Goal: Information Seeking & Learning: Check status

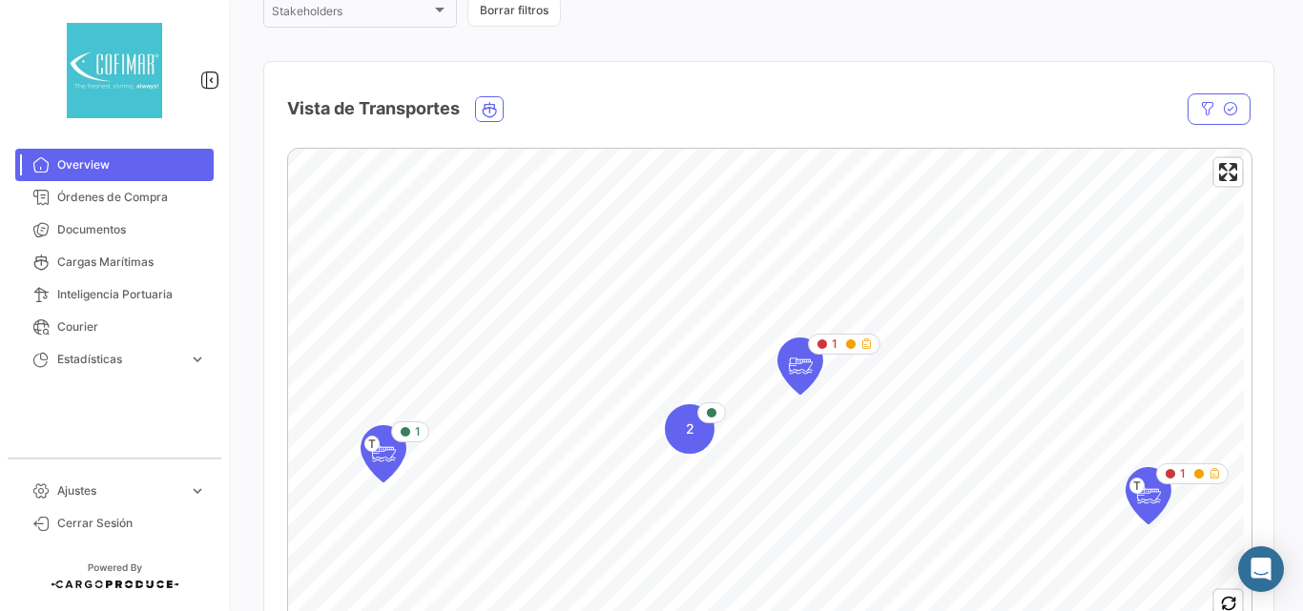
scroll to position [382, 0]
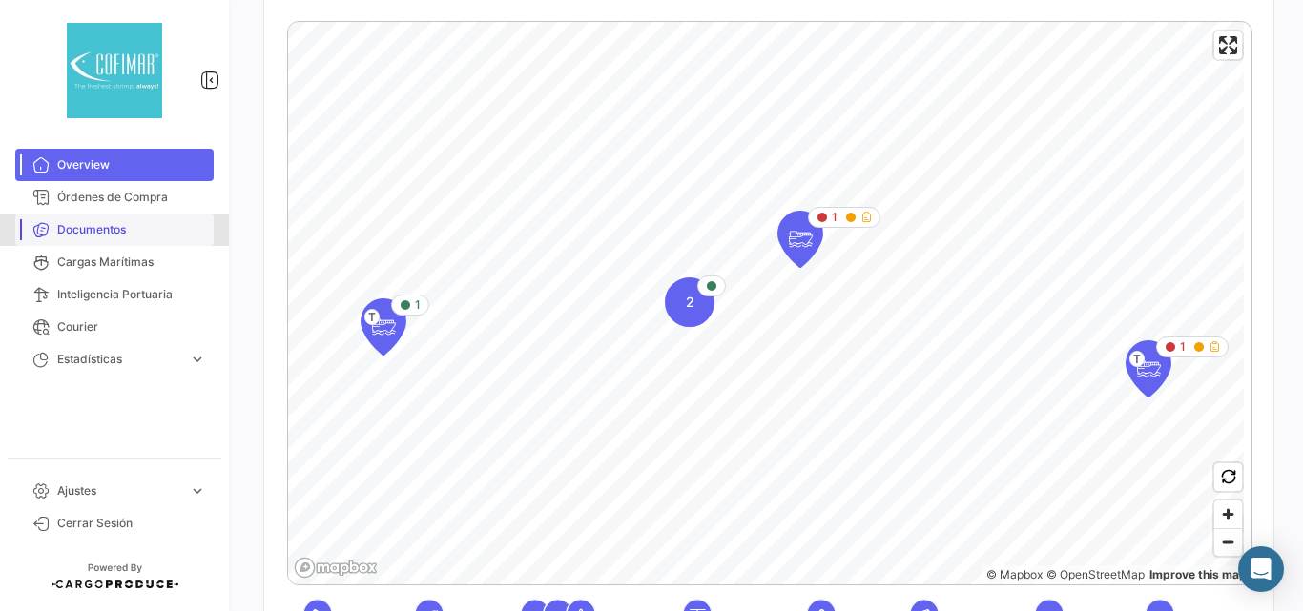
click at [108, 234] on span "Documentos" at bounding box center [131, 229] width 149 height 17
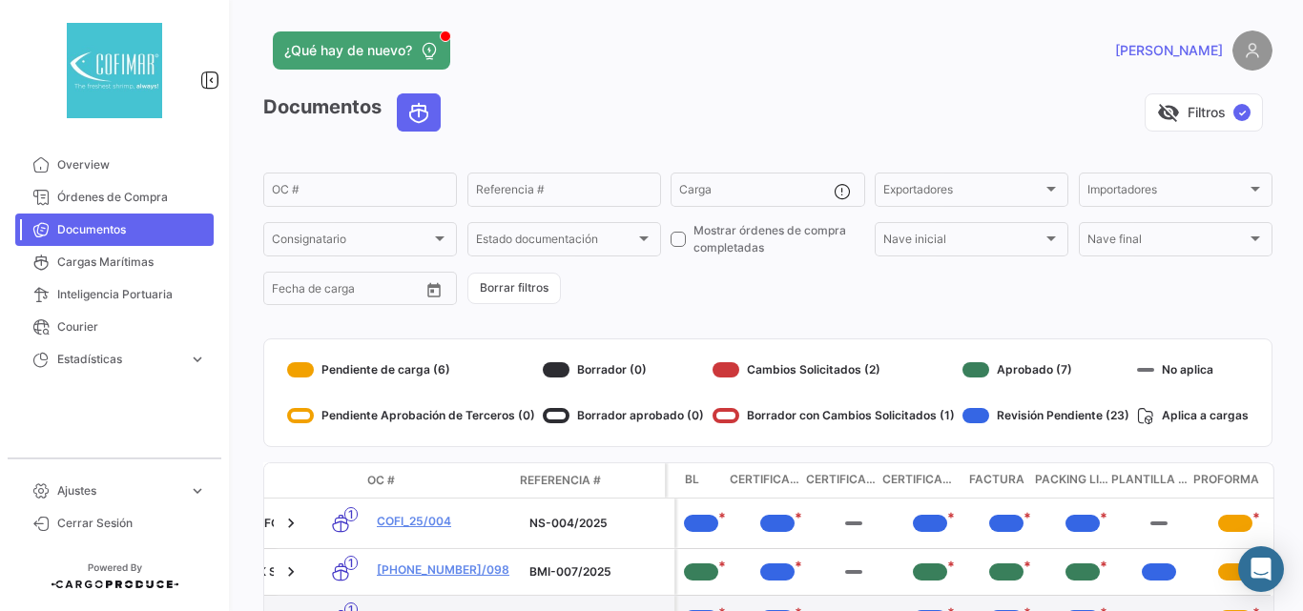
scroll to position [255, 0]
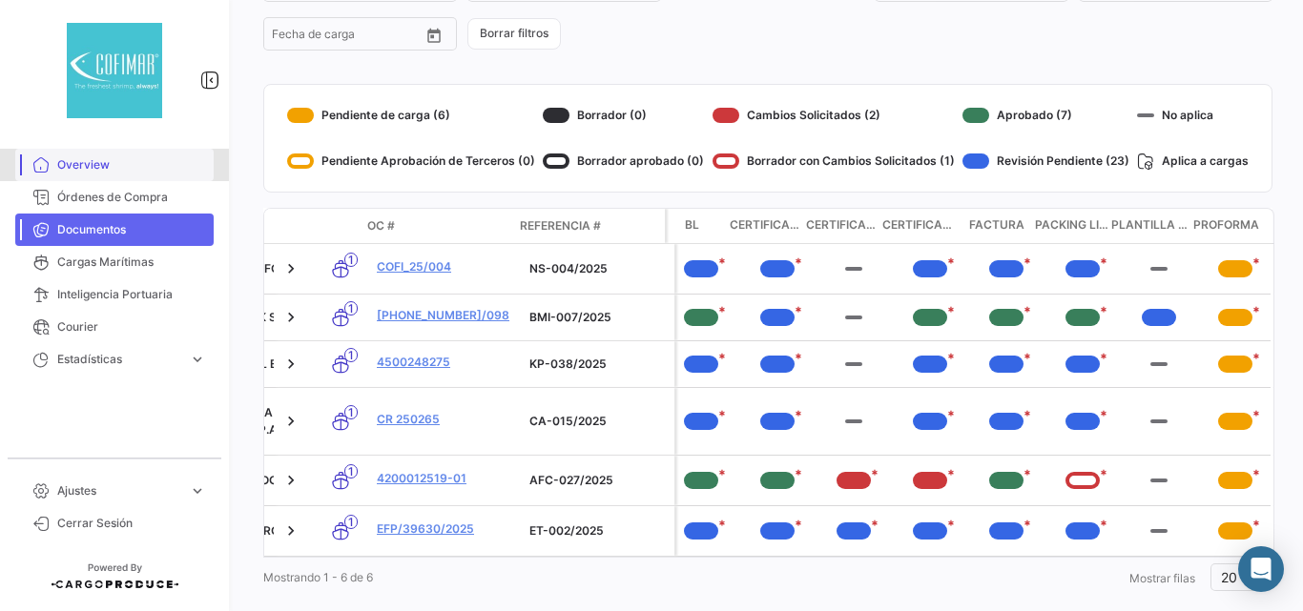
click at [68, 159] on span "Overview" at bounding box center [131, 164] width 149 height 17
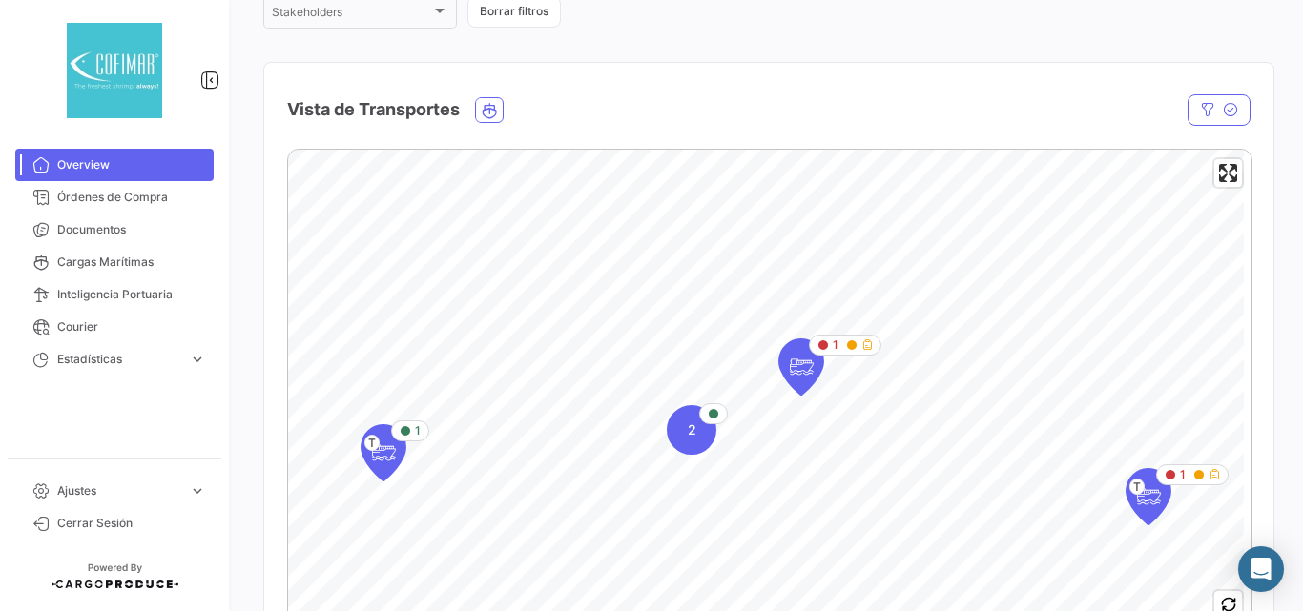
scroll to position [382, 0]
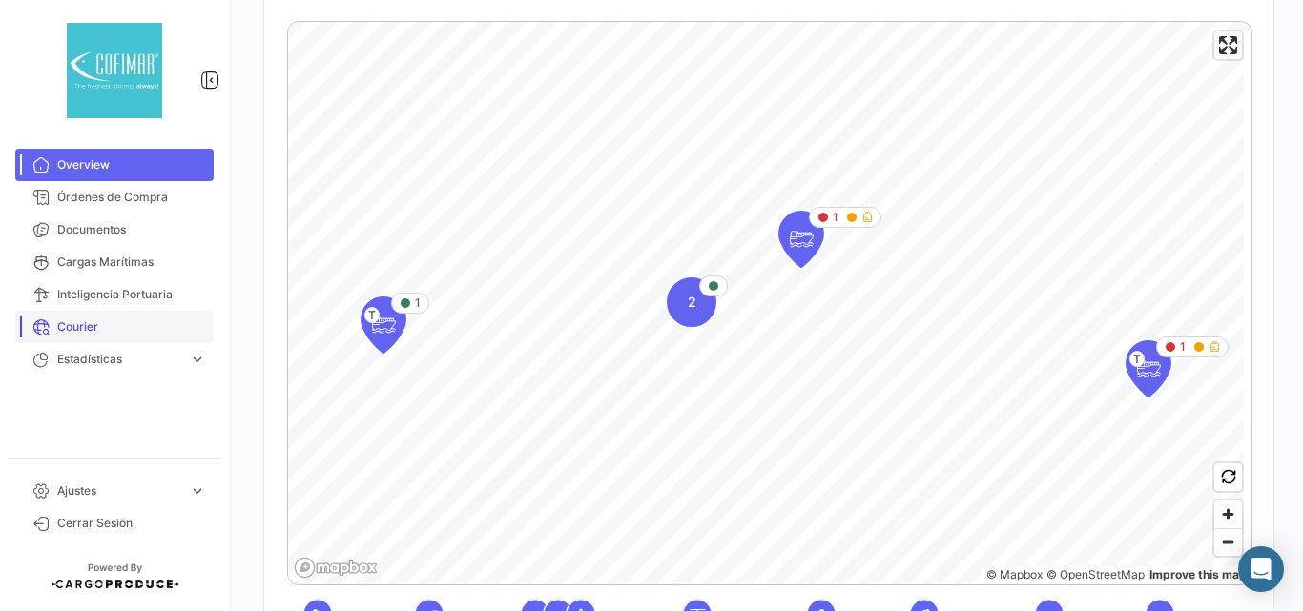
click at [94, 315] on link "Courier" at bounding box center [114, 327] width 198 height 32
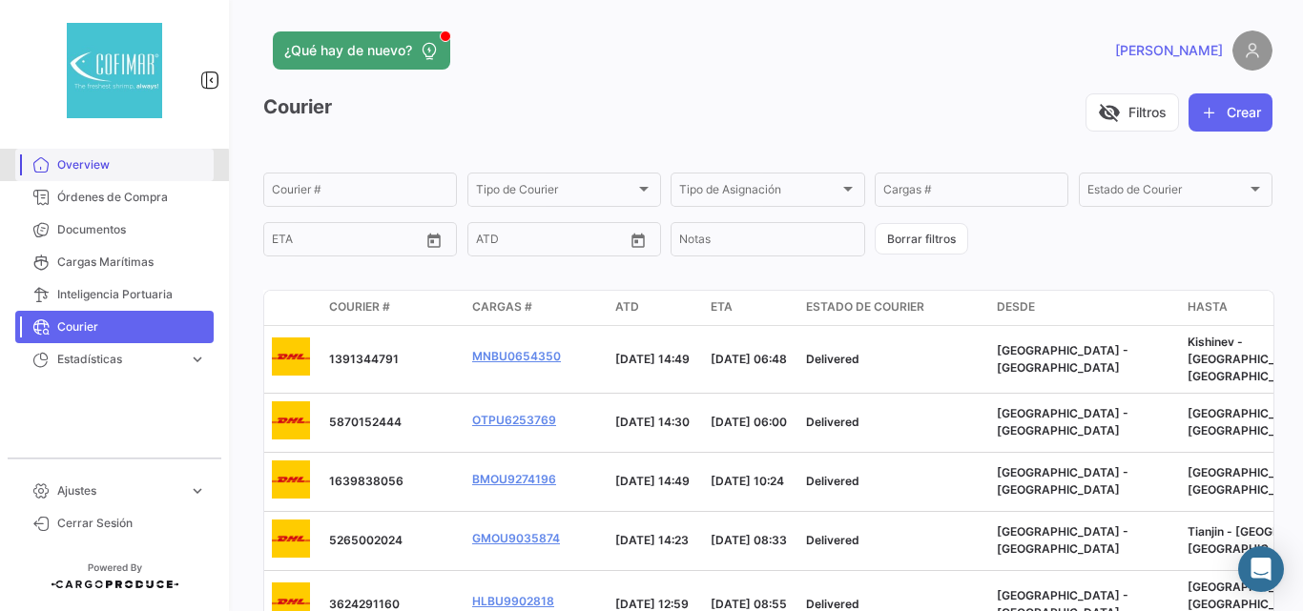
click at [111, 172] on span "Overview" at bounding box center [131, 164] width 149 height 17
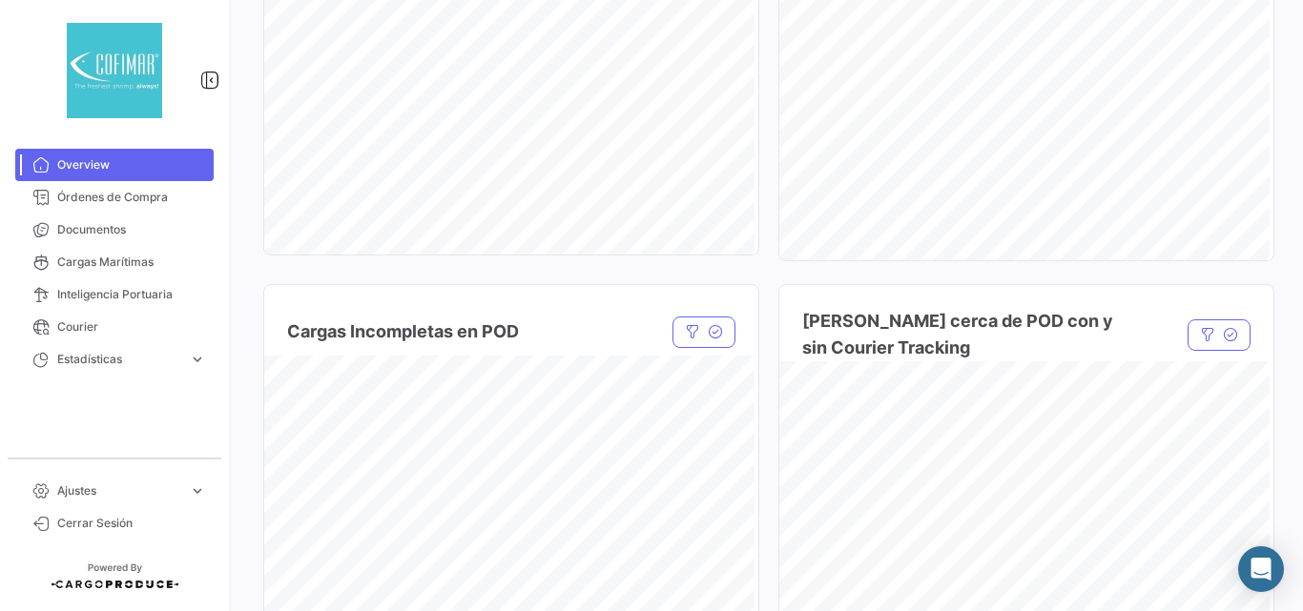
scroll to position [1462, 0]
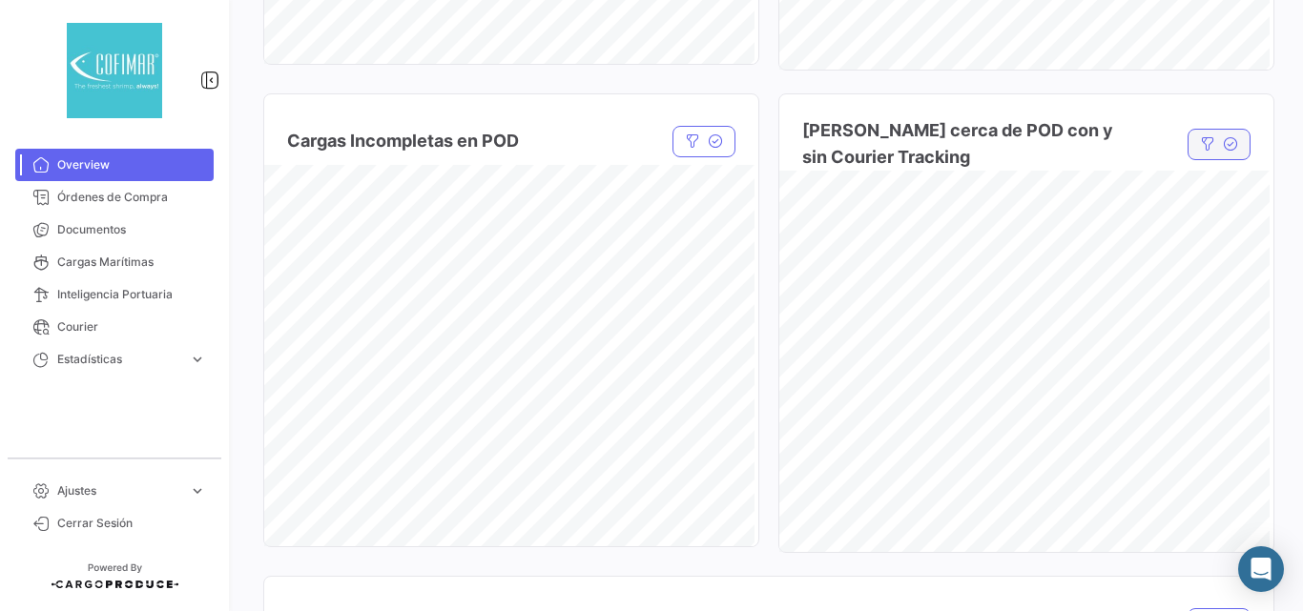
click at [1212, 153] on button "button" at bounding box center [1219, 144] width 63 height 31
click at [872, 201] on div at bounding box center [870, 199] width 17 height 15
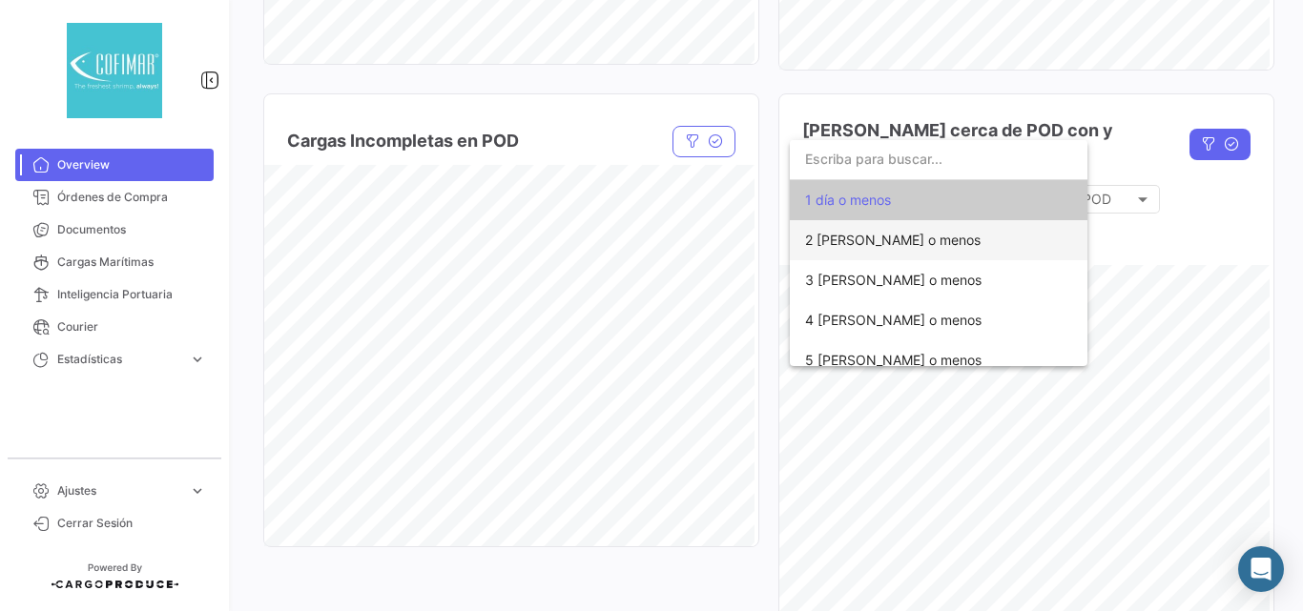
click at [885, 245] on span "2 [PERSON_NAME] o menos" at bounding box center [893, 240] width 176 height 16
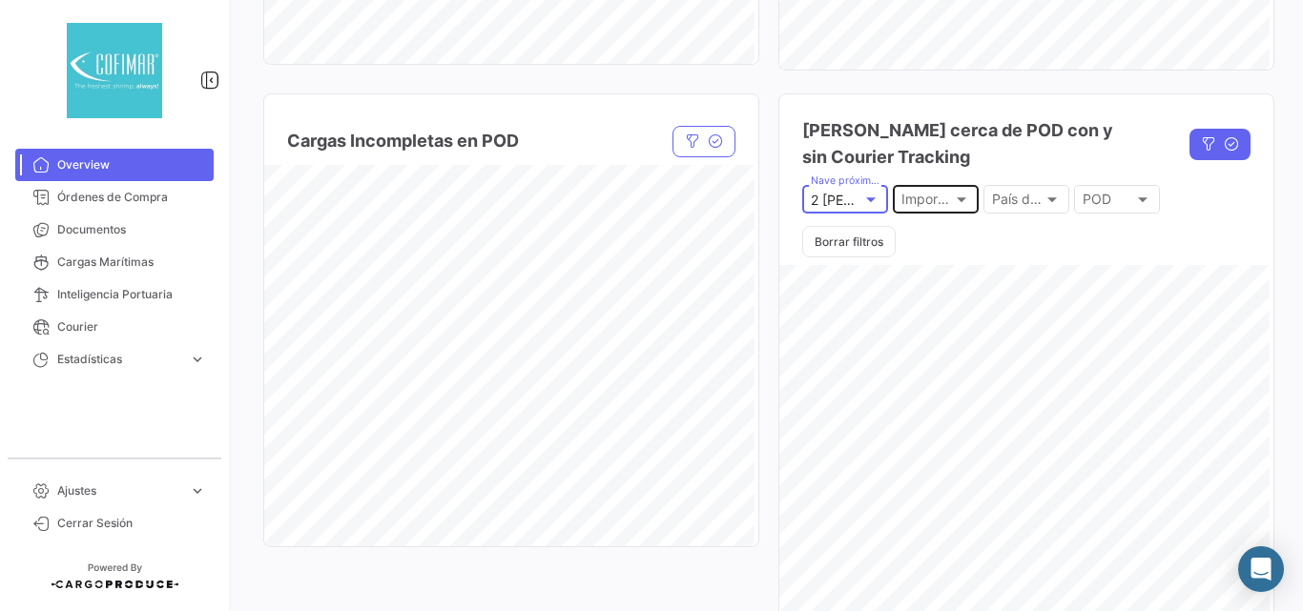
click at [953, 197] on div at bounding box center [961, 199] width 17 height 15
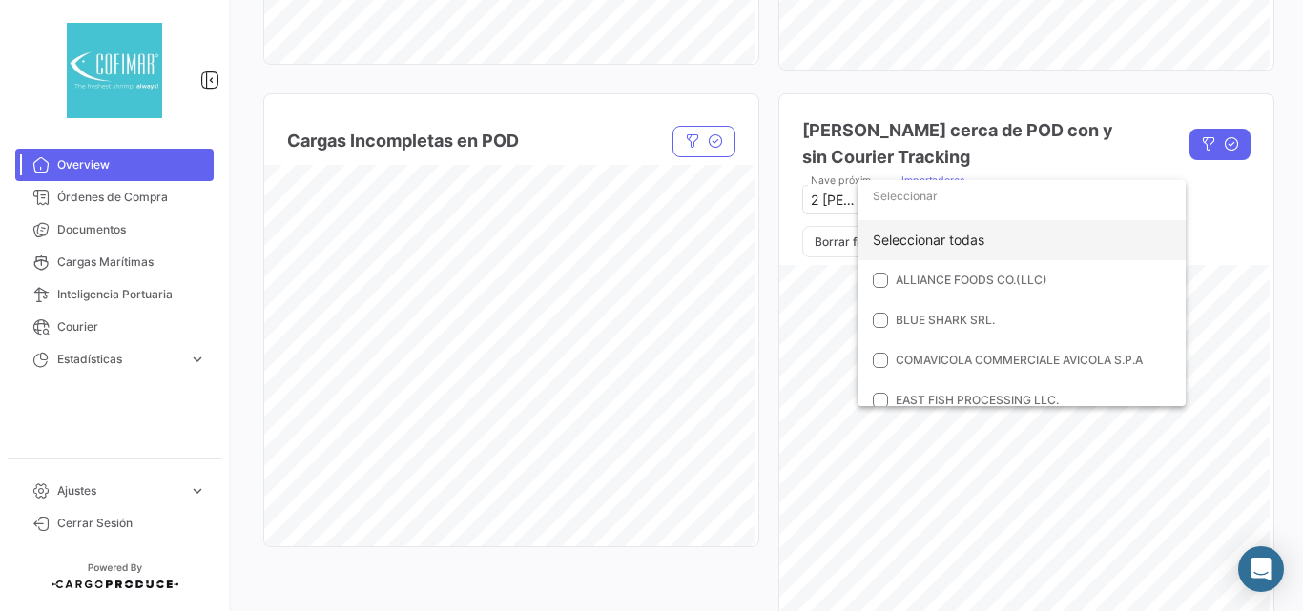
click at [943, 233] on div "Seleccionar todas" at bounding box center [1022, 240] width 328 height 40
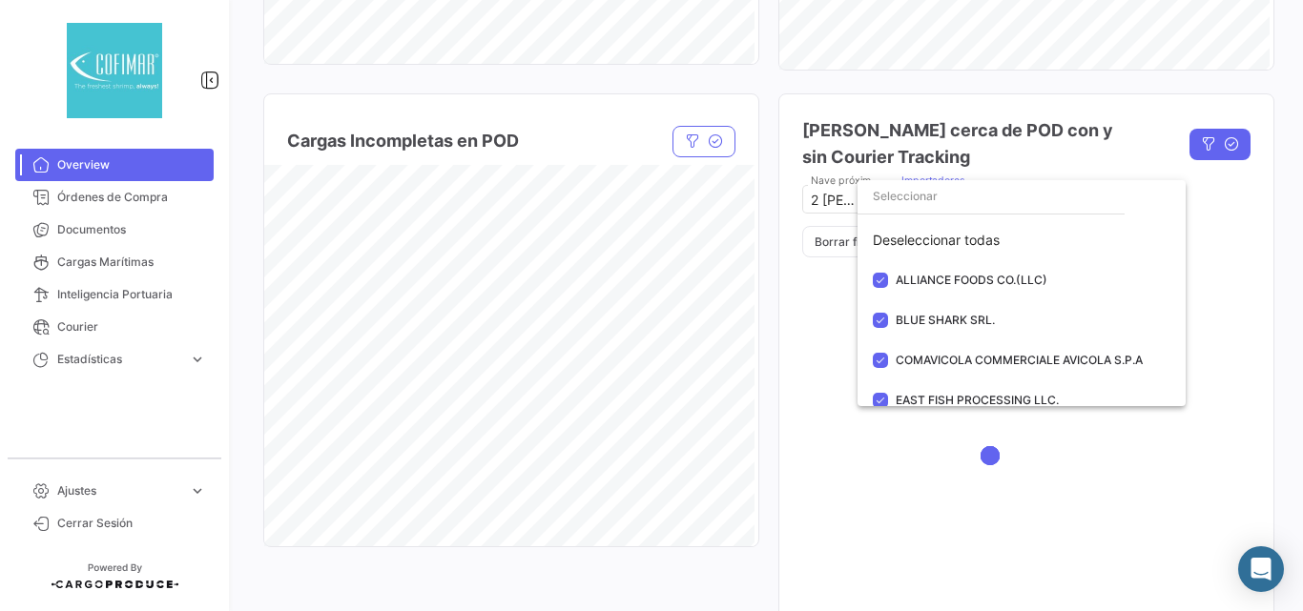
click at [1208, 273] on div at bounding box center [651, 305] width 1303 height 611
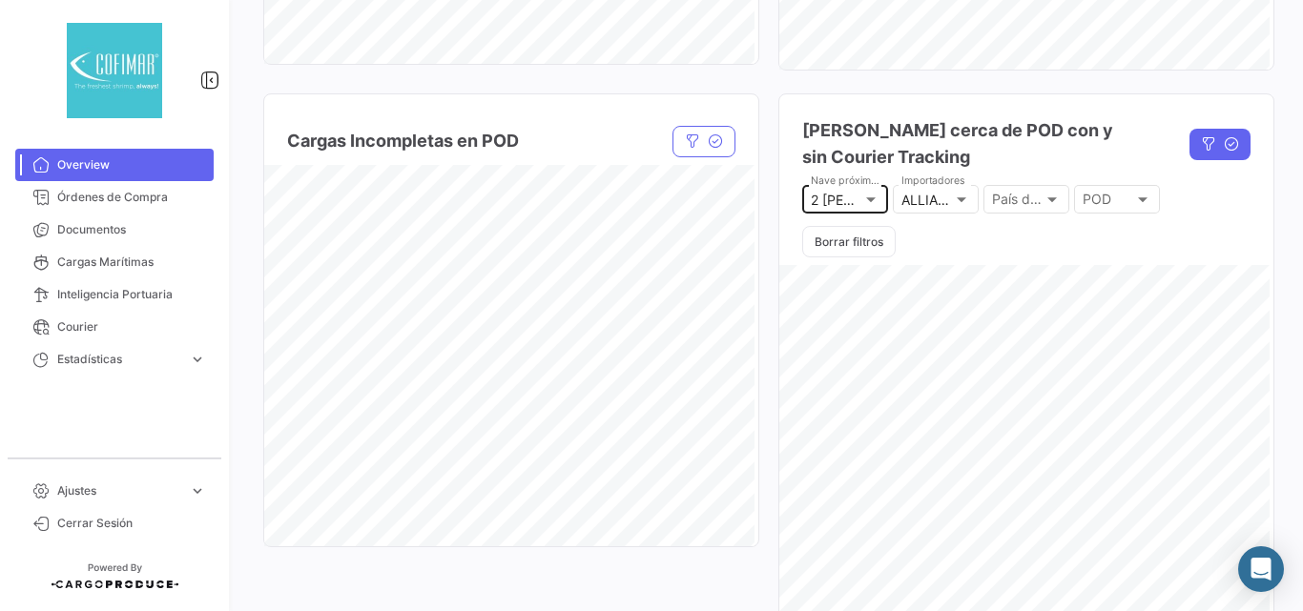
click at [864, 204] on div at bounding box center [870, 199] width 17 height 15
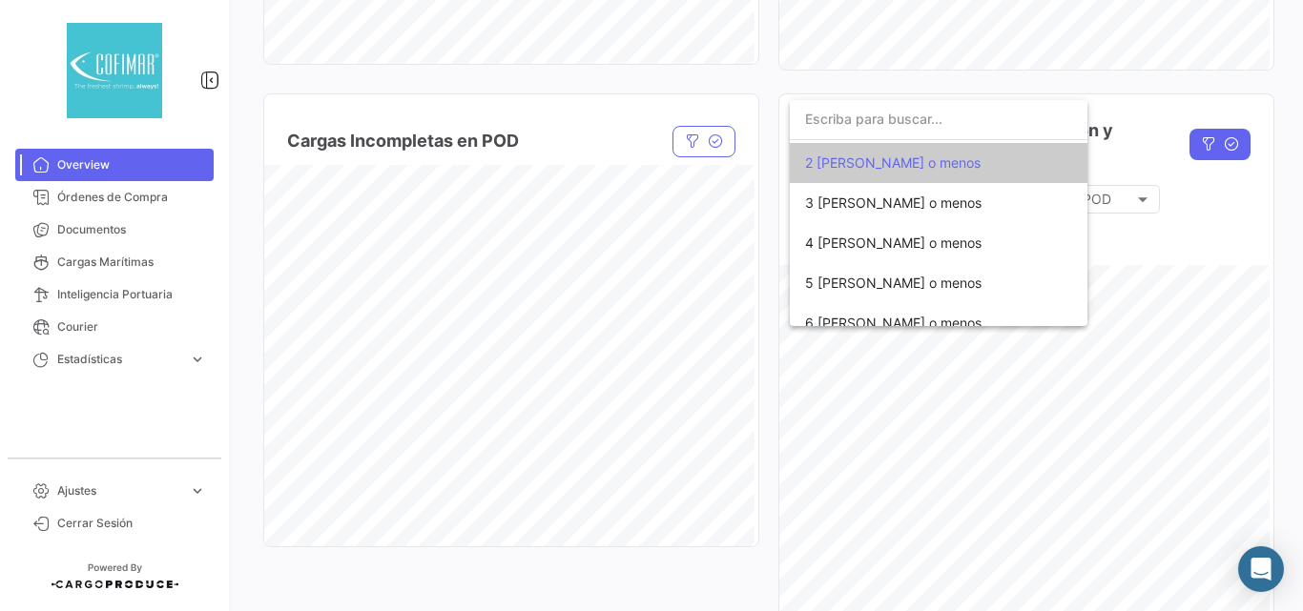
scroll to position [0, 0]
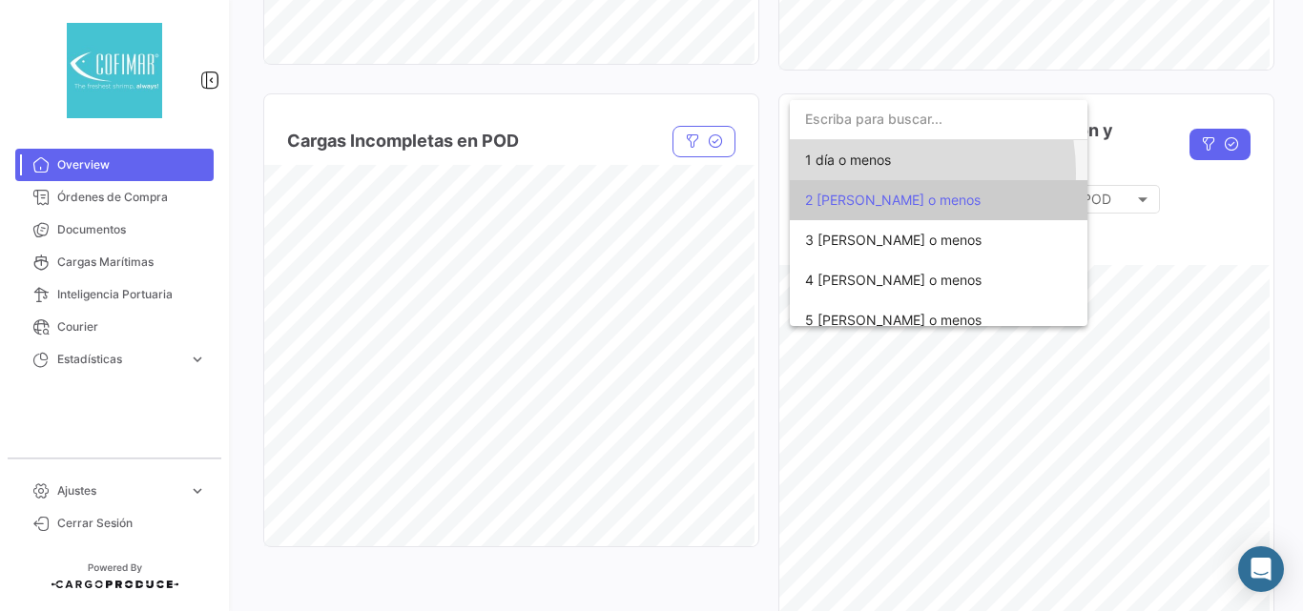
click at [861, 173] on span "1 día o menos" at bounding box center [938, 160] width 267 height 40
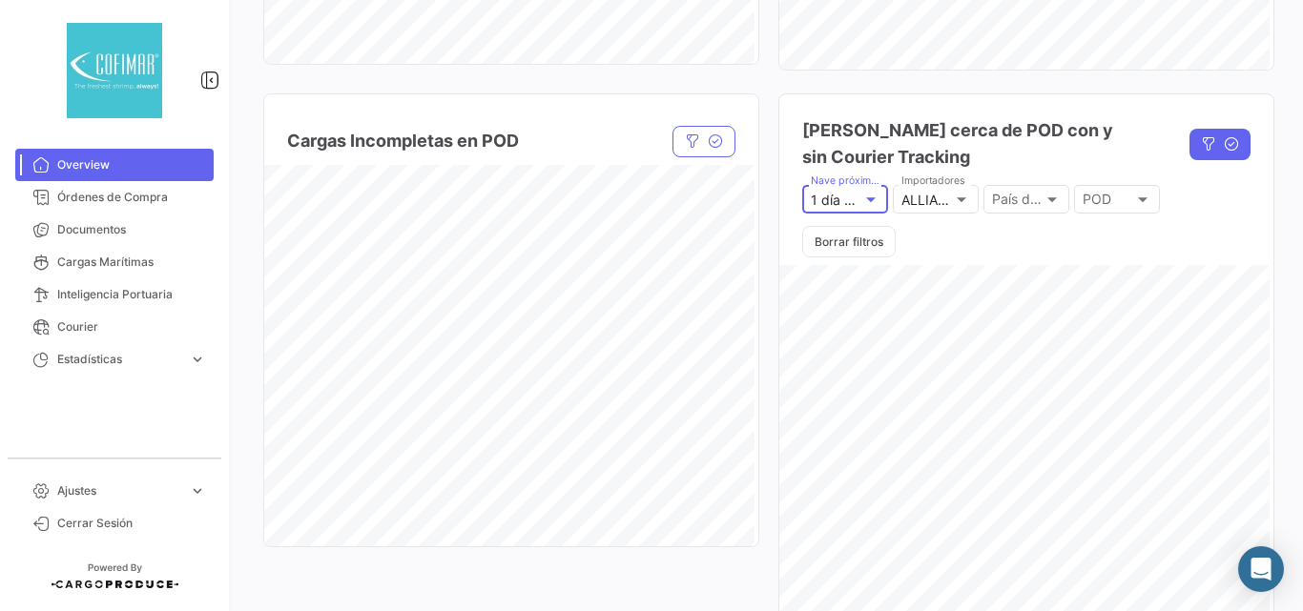
click at [866, 198] on div at bounding box center [871, 199] width 10 height 5
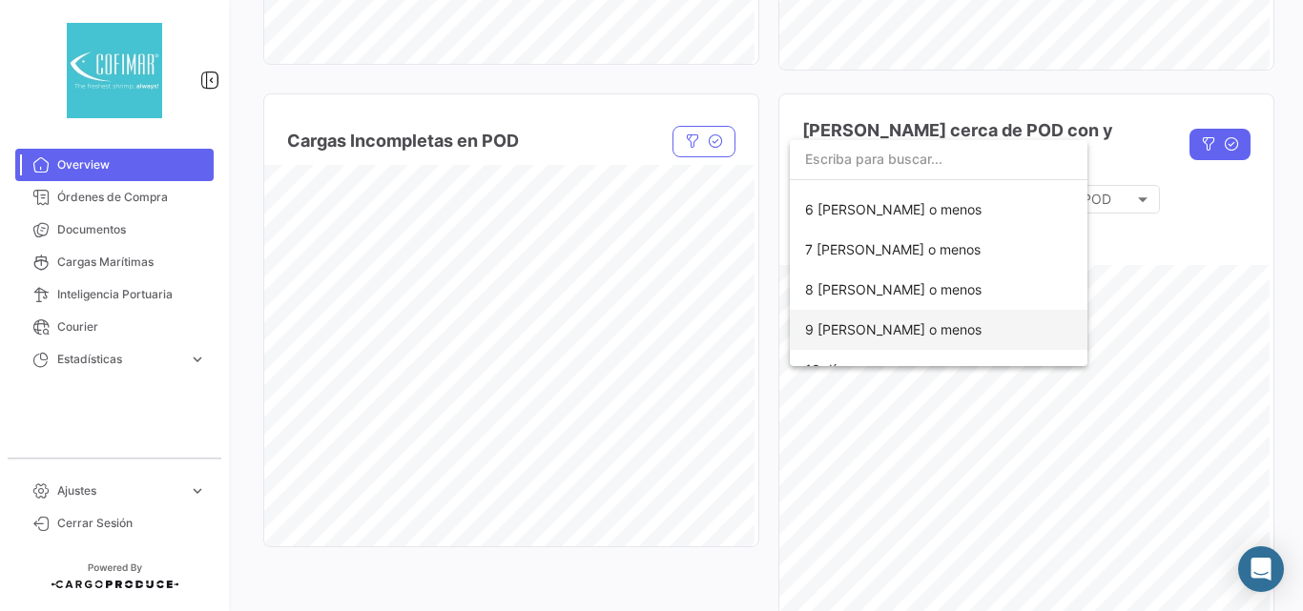
scroll to position [255, 0]
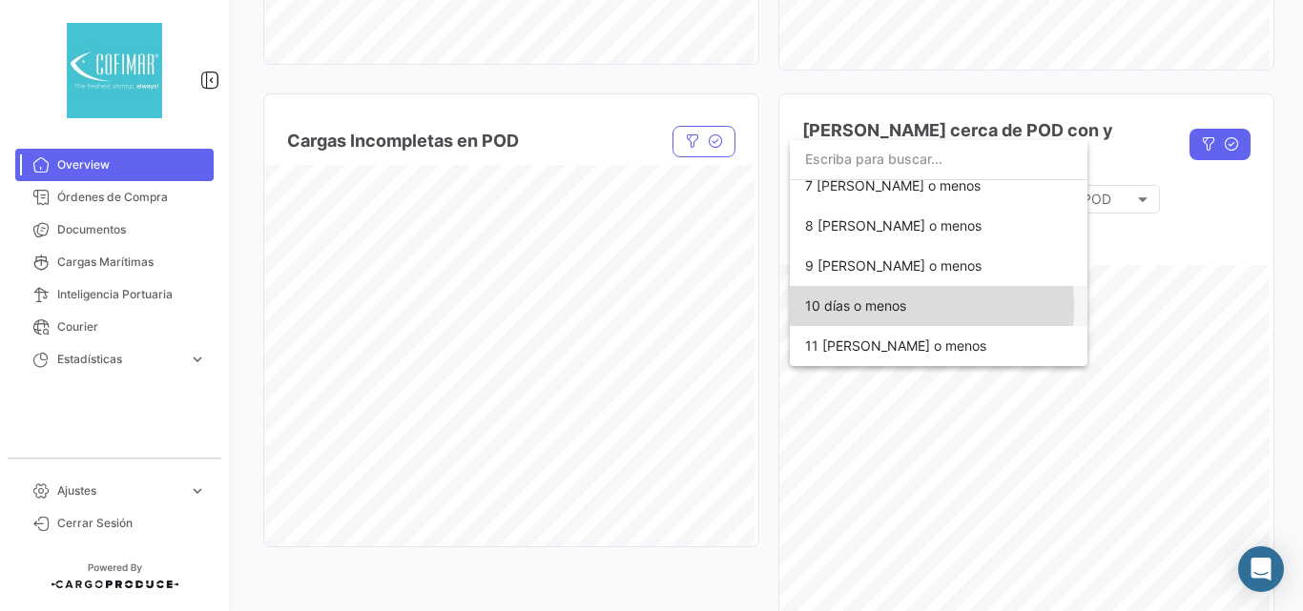
click at [880, 306] on span "10 días o menos" at bounding box center [855, 306] width 101 height 16
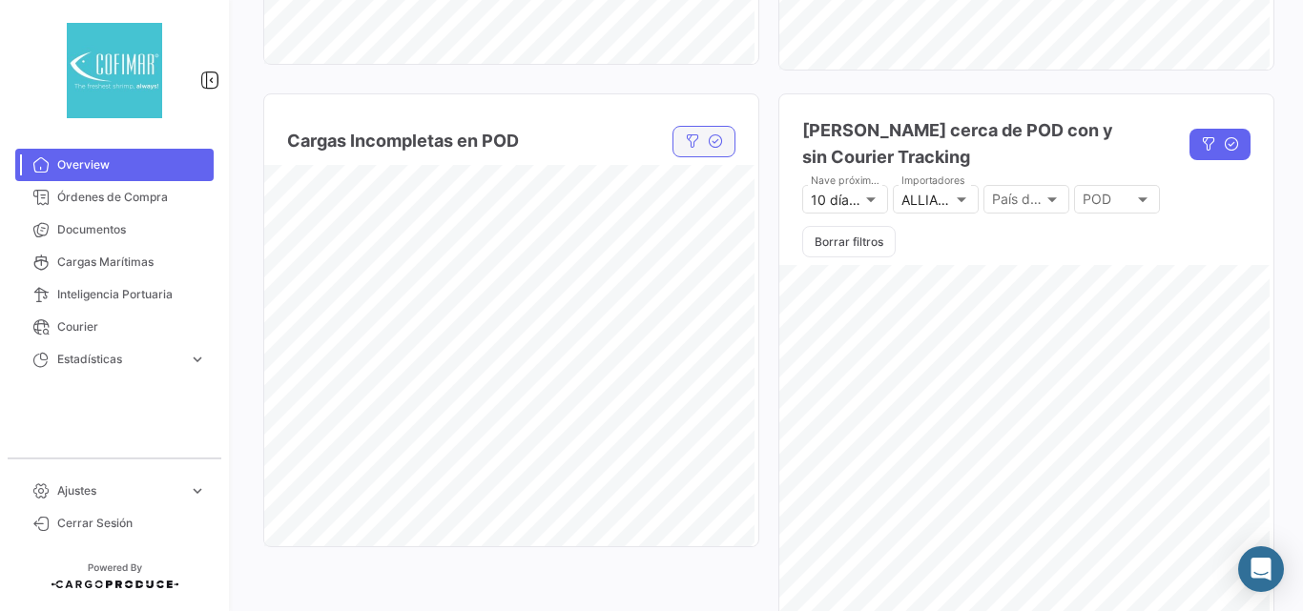
click at [701, 144] on button "button" at bounding box center [704, 141] width 63 height 31
click at [333, 198] on div at bounding box center [330, 200] width 69 height 16
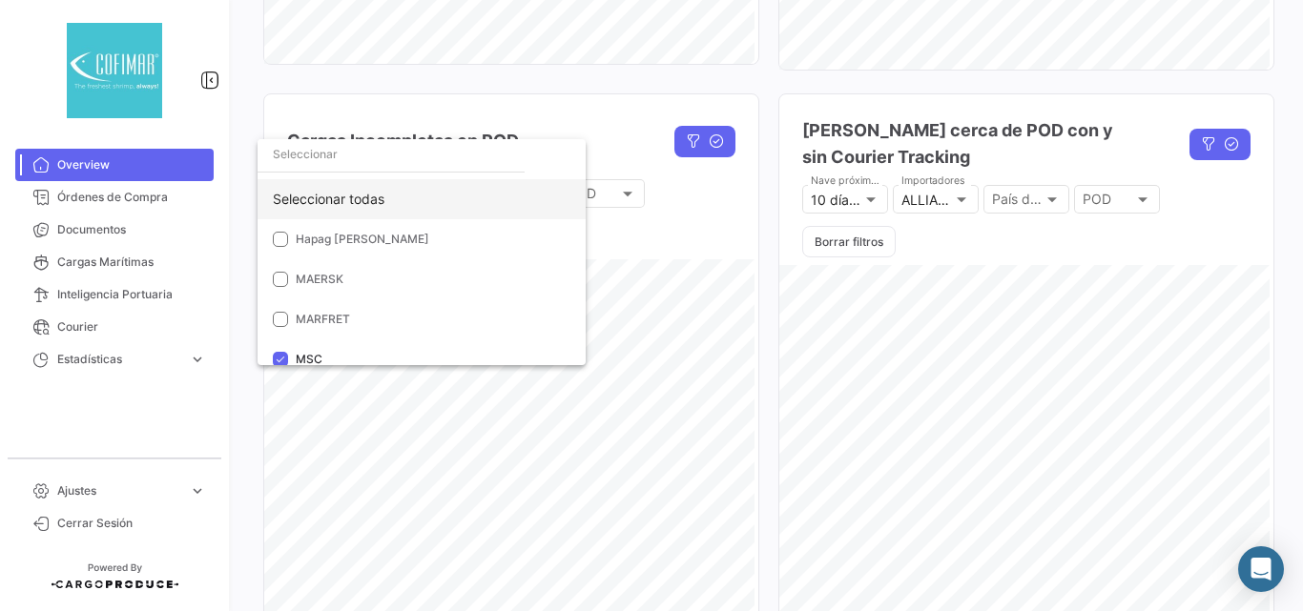
click at [342, 195] on div "Seleccionar todas" at bounding box center [422, 199] width 328 height 40
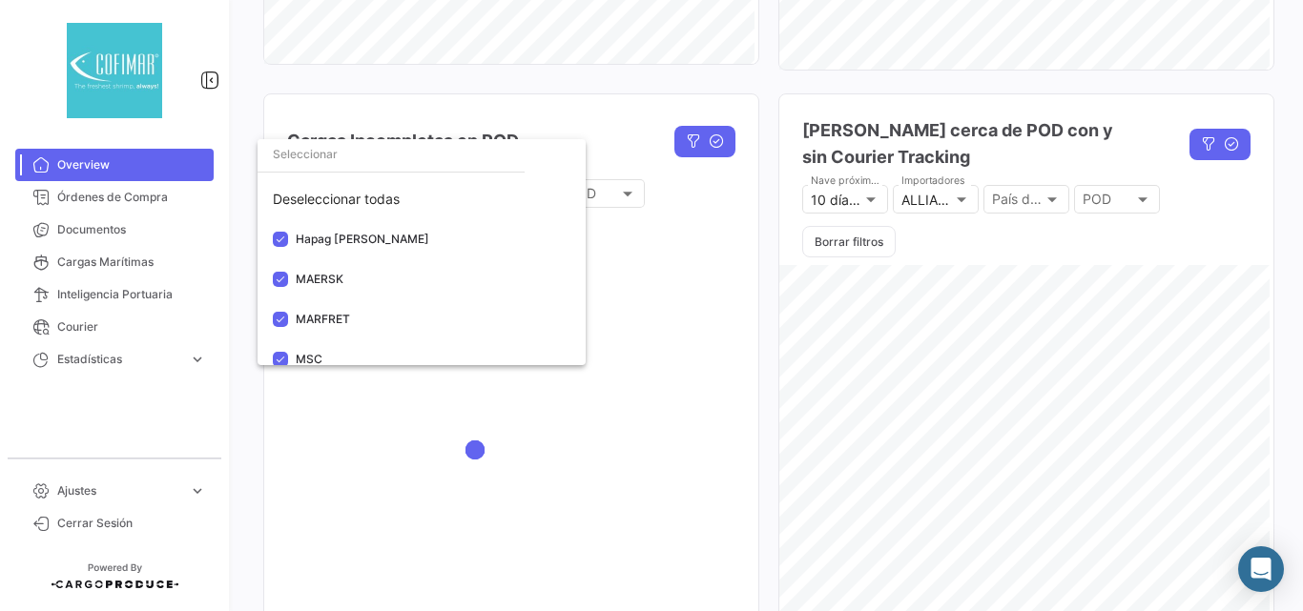
click at [707, 263] on div at bounding box center [651, 305] width 1303 height 611
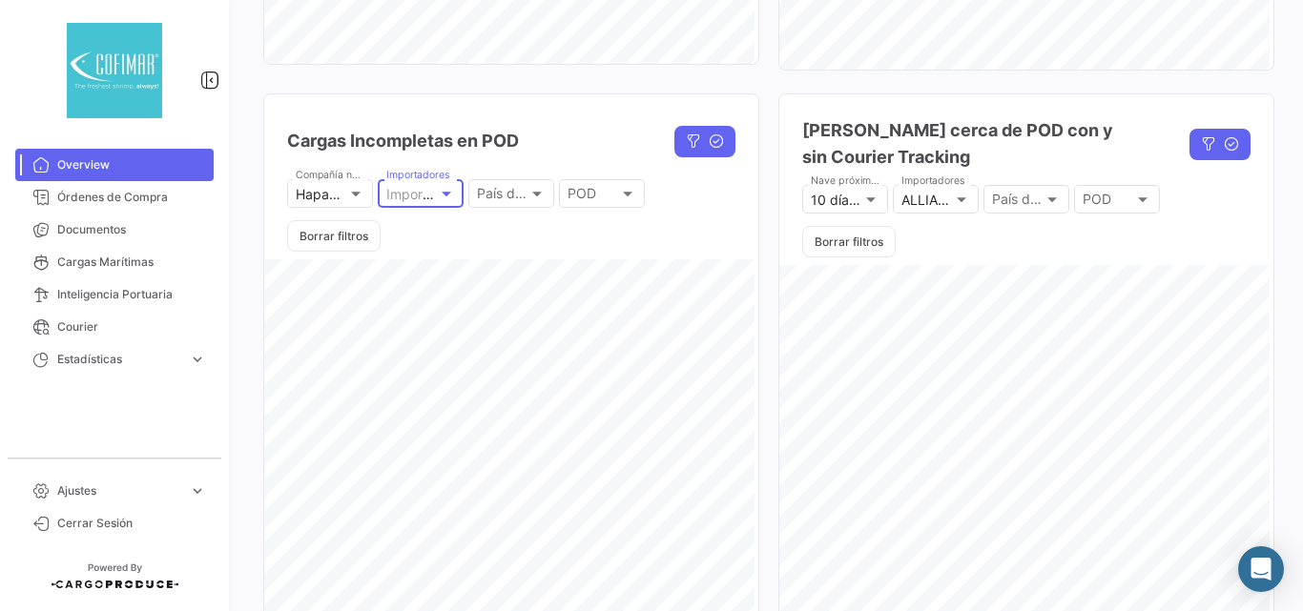
click at [445, 198] on div at bounding box center [446, 193] width 17 height 15
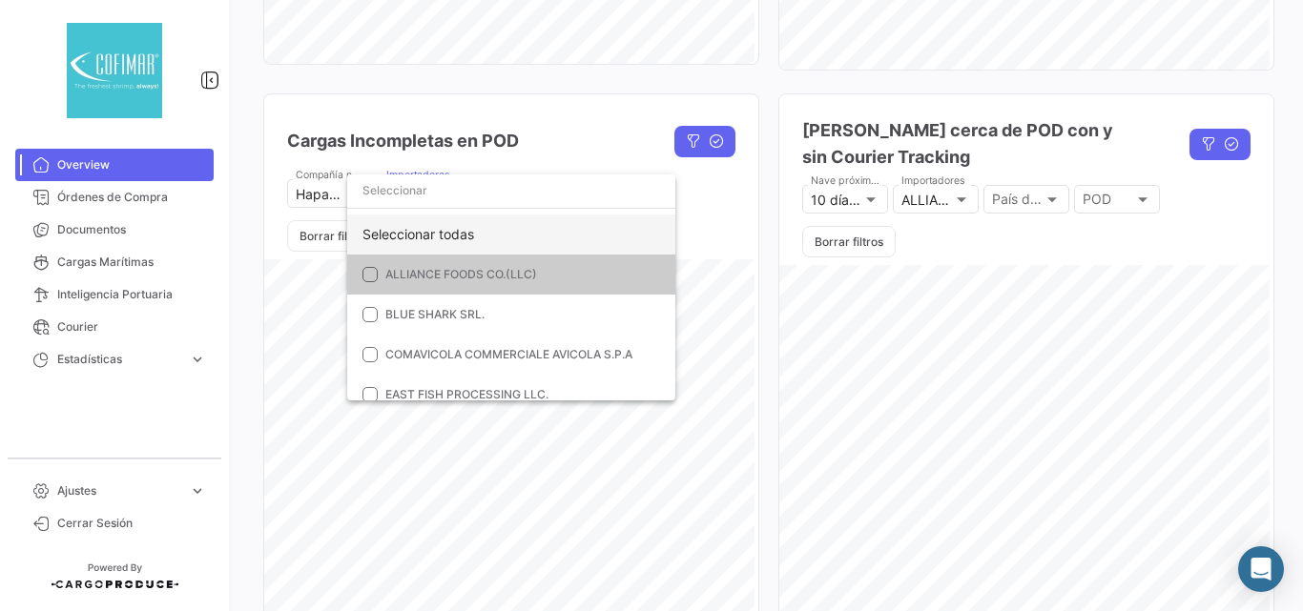
click at [444, 227] on div "Seleccionar todas" at bounding box center [511, 235] width 328 height 40
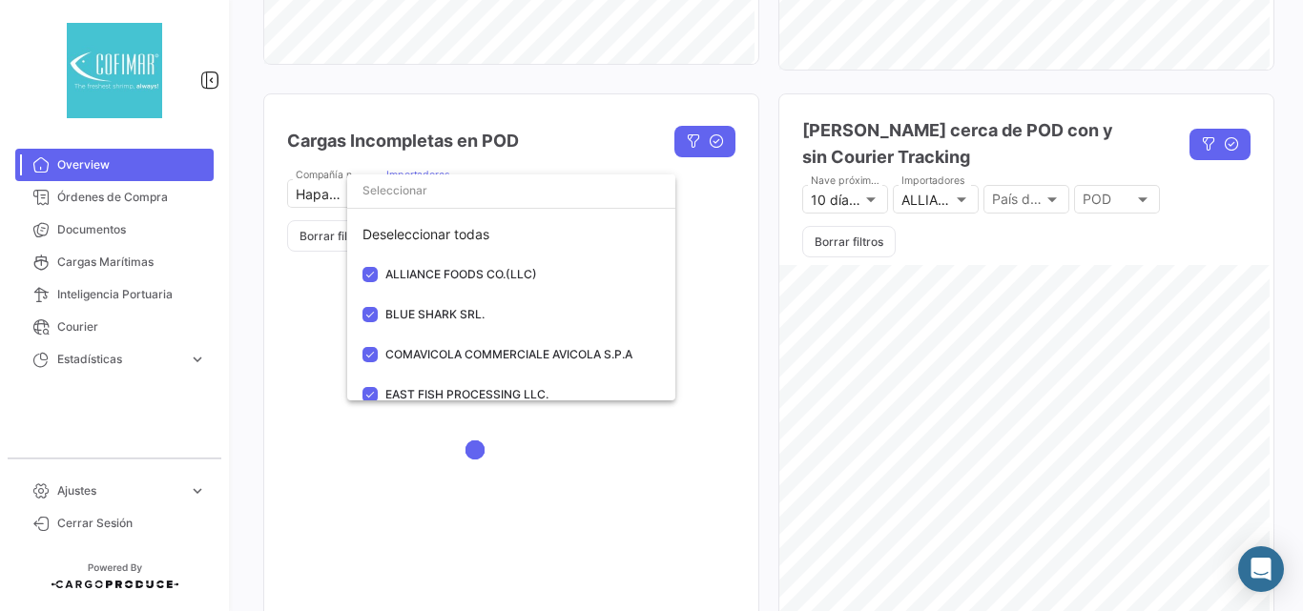
click at [709, 254] on div at bounding box center [651, 305] width 1303 height 611
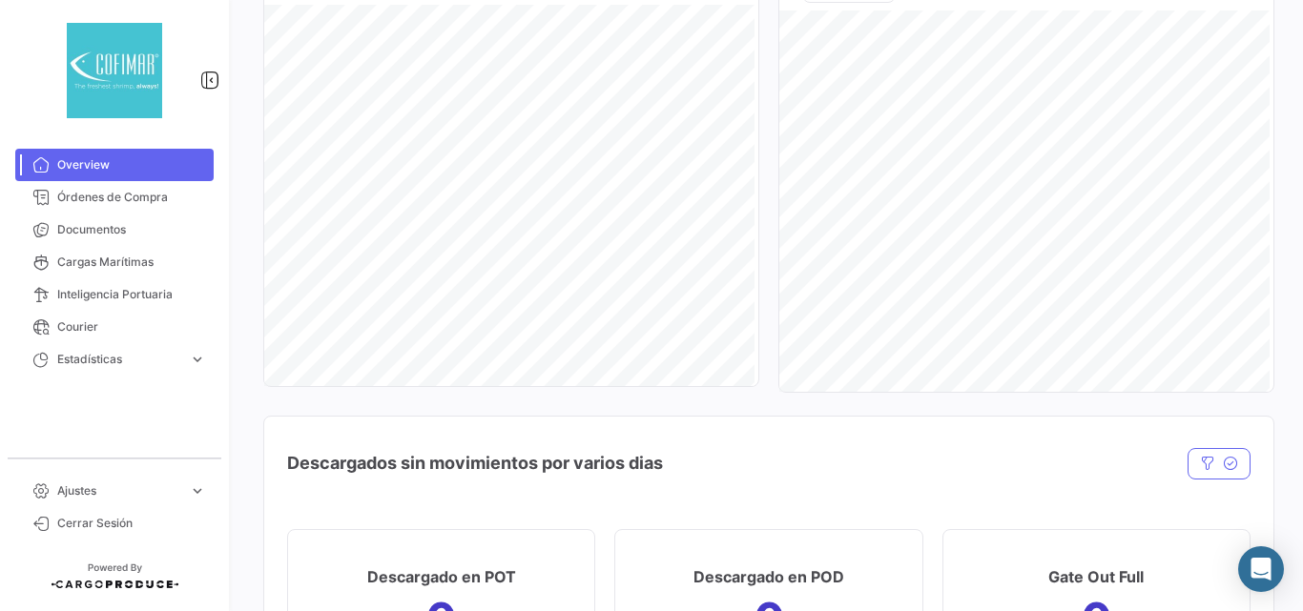
scroll to position [1972, 0]
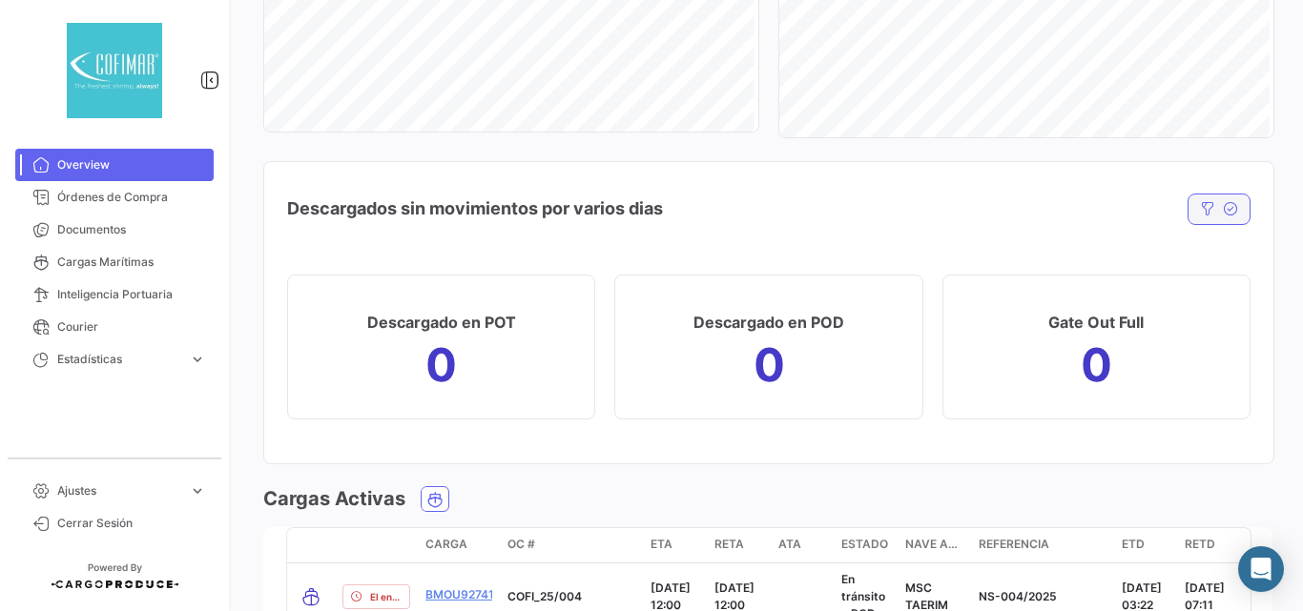
click at [1207, 216] on button "button" at bounding box center [1219, 209] width 63 height 31
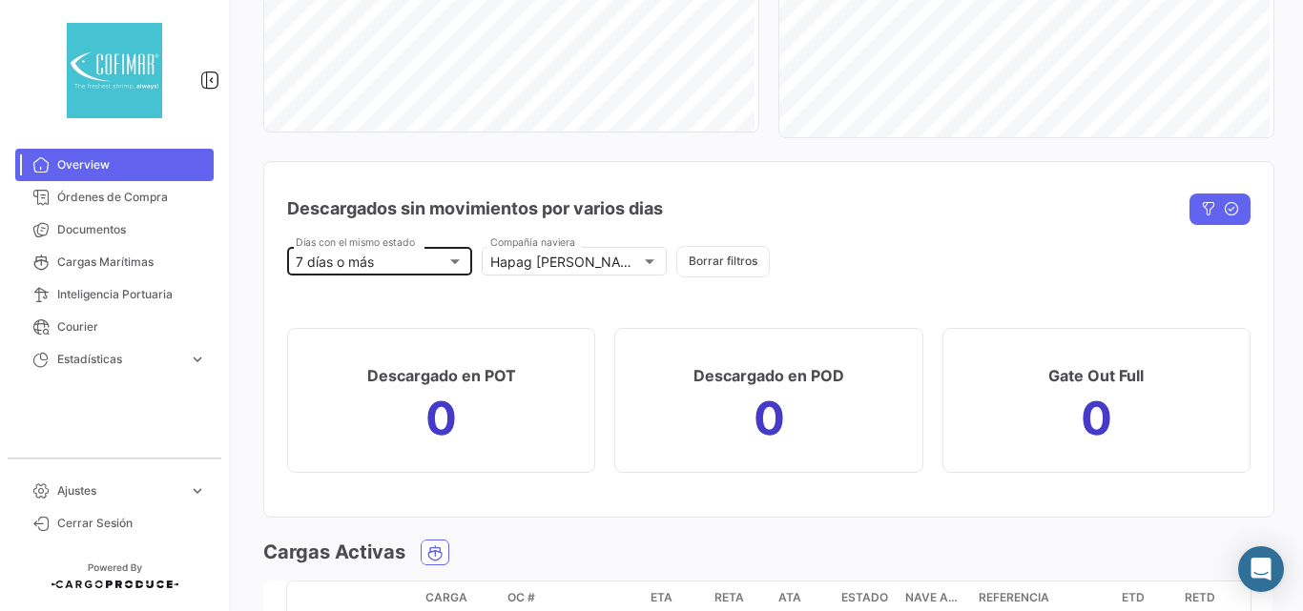
click at [415, 259] on div "7 días o más" at bounding box center [371, 263] width 151 height 16
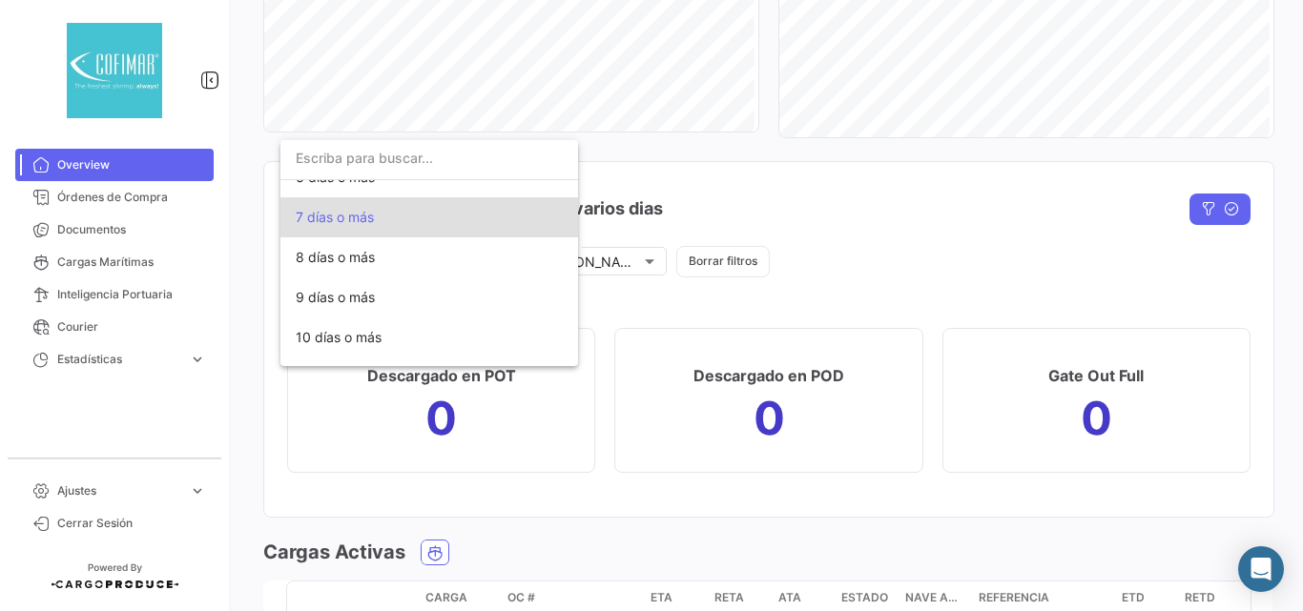
scroll to position [0, 0]
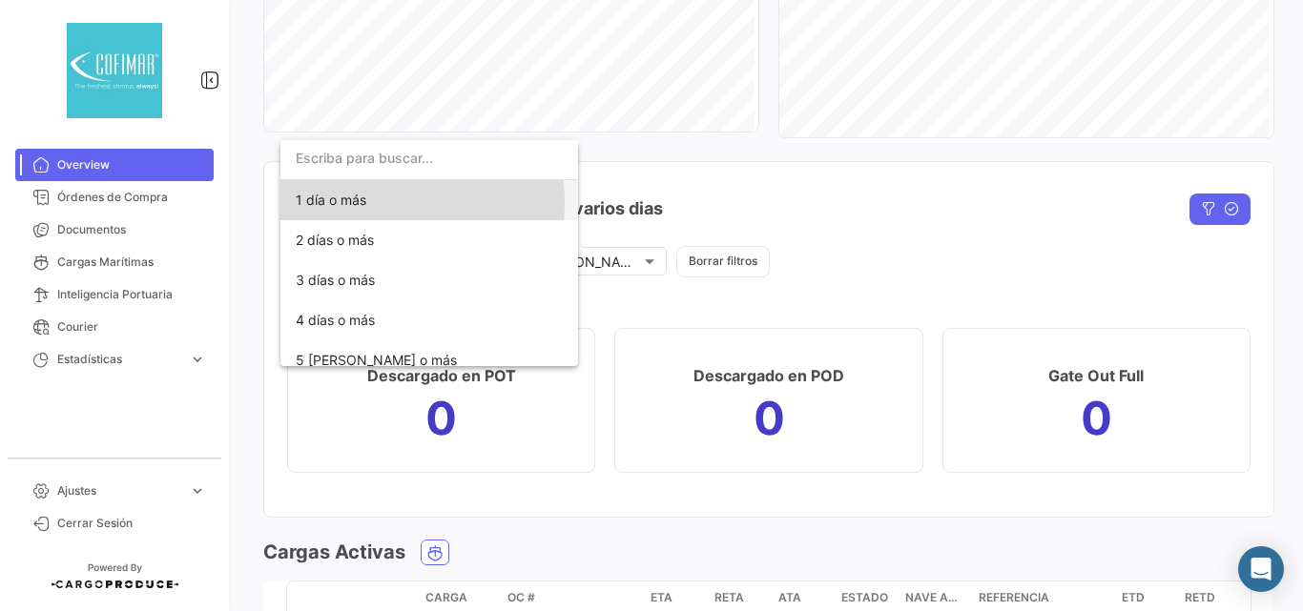
click at [366, 201] on span "1 día o más" at bounding box center [429, 200] width 267 height 40
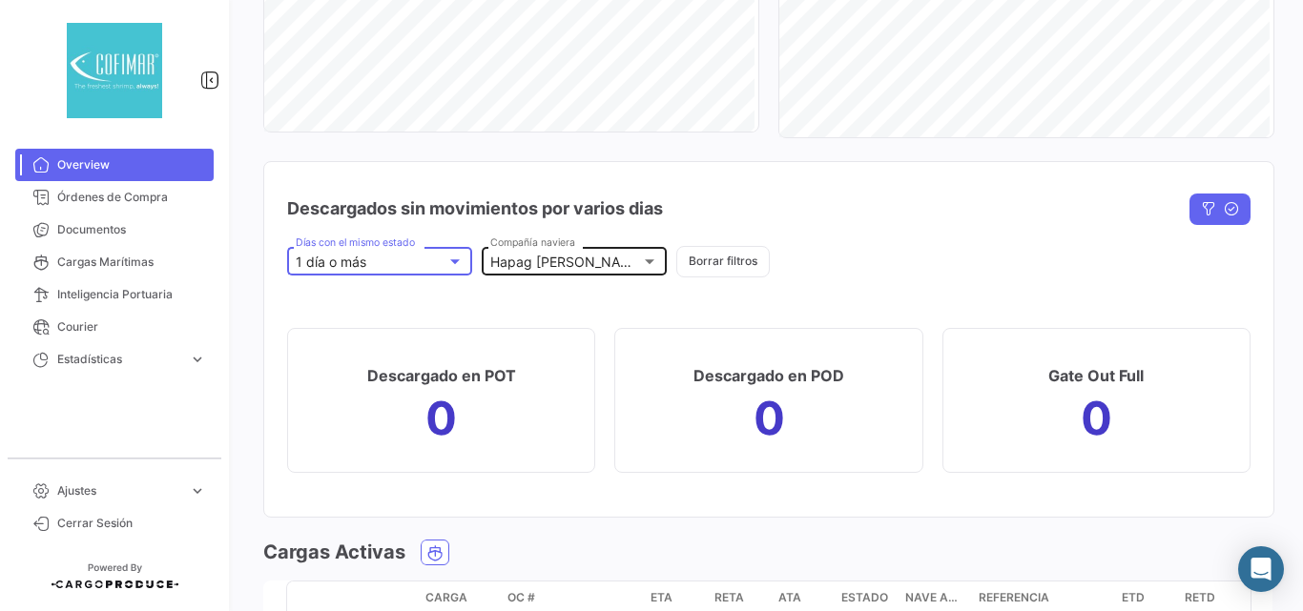
click at [655, 260] on div "Hapag [PERSON_NAME], MAERSK, Wan Hai, ZIM Compañía naviera" at bounding box center [574, 259] width 185 height 31
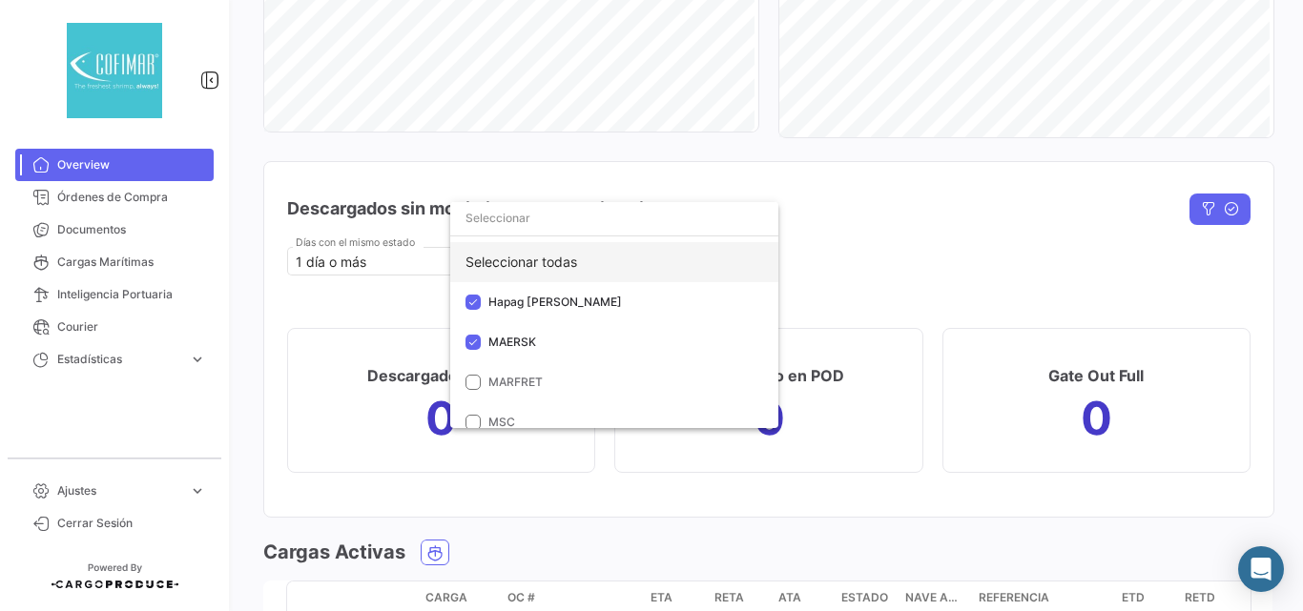
click at [591, 265] on div "Seleccionar todas" at bounding box center [614, 262] width 328 height 40
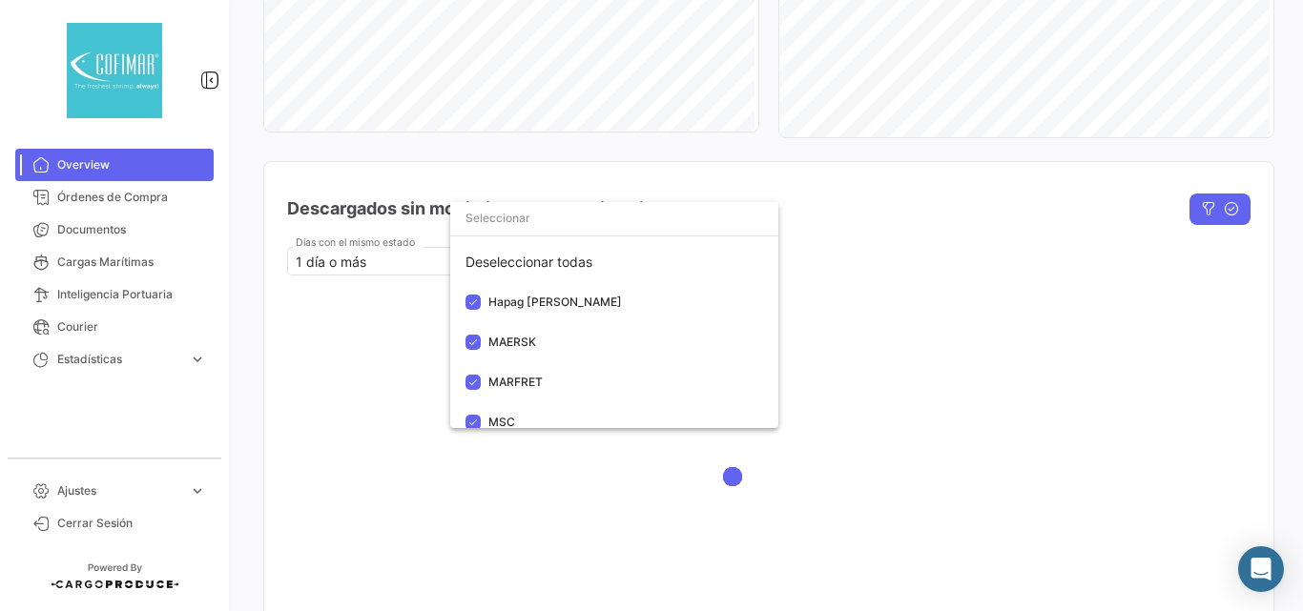
click at [842, 235] on div at bounding box center [651, 305] width 1303 height 611
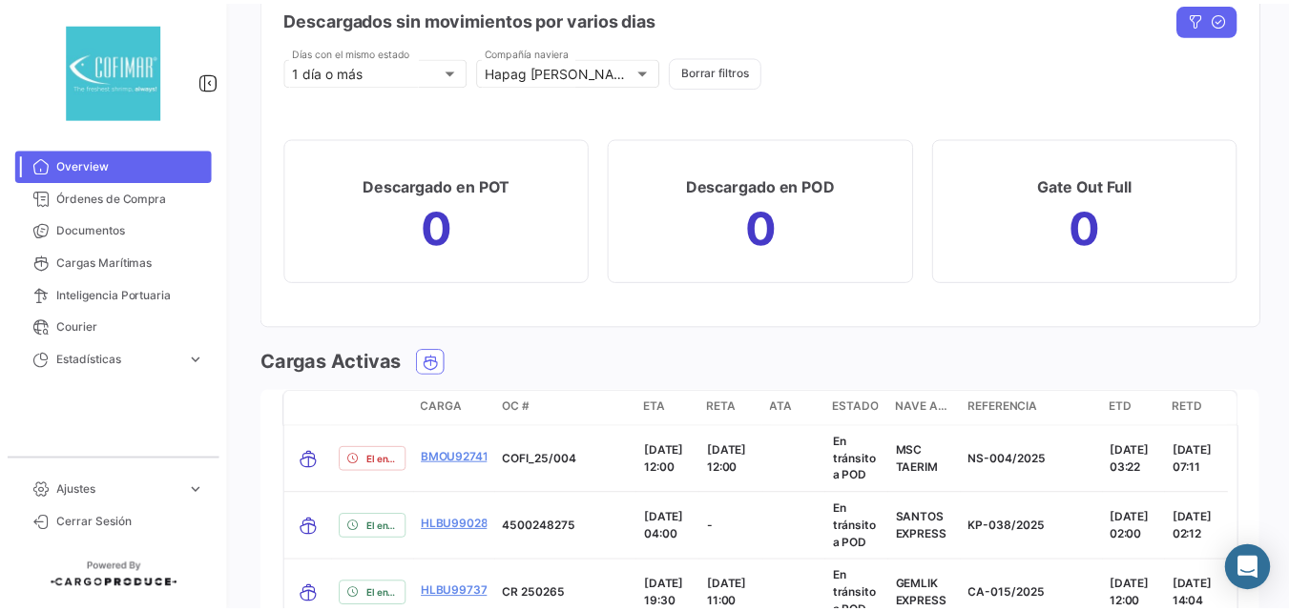
scroll to position [2480, 0]
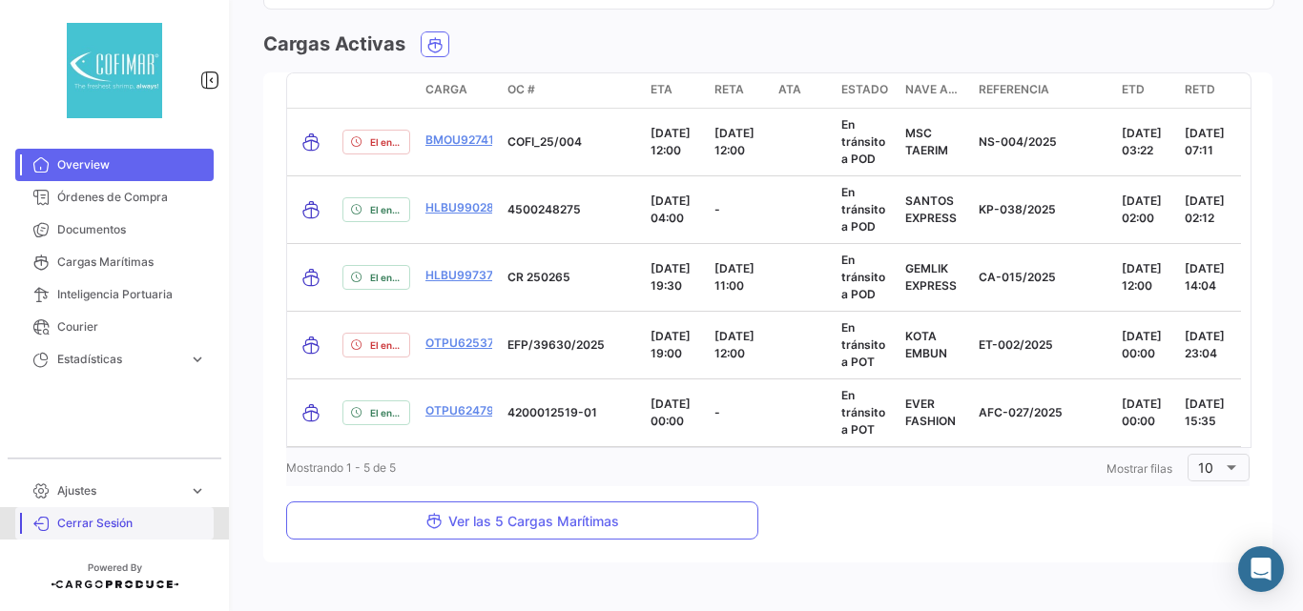
click at [103, 528] on span "Cerrar Sesión" at bounding box center [131, 523] width 149 height 17
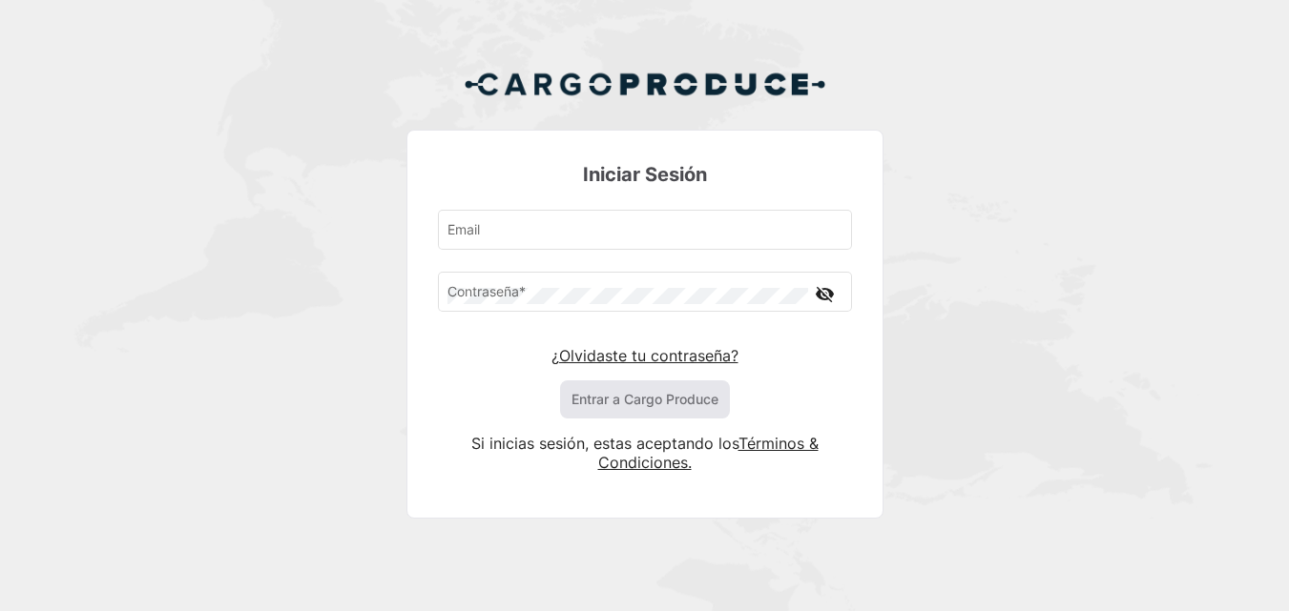
type input "[PERSON_NAME][EMAIL_ADDRESS][DOMAIN_NAME]"
